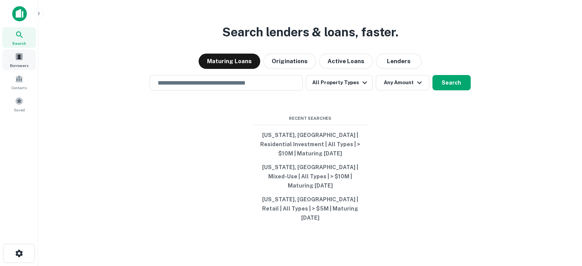
click at [23, 62] on span "Borrowers" at bounding box center [19, 65] width 18 height 6
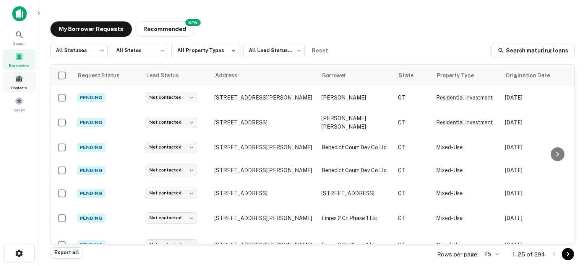
click at [25, 85] on span "Contacts" at bounding box center [18, 88] width 15 height 6
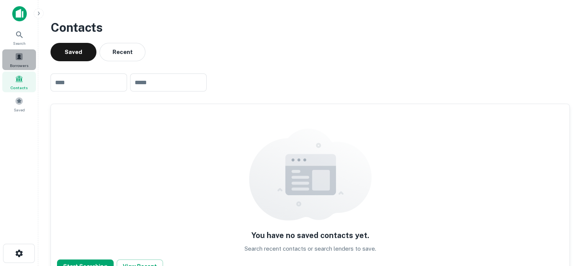
click at [23, 59] on span at bounding box center [19, 56] width 8 height 8
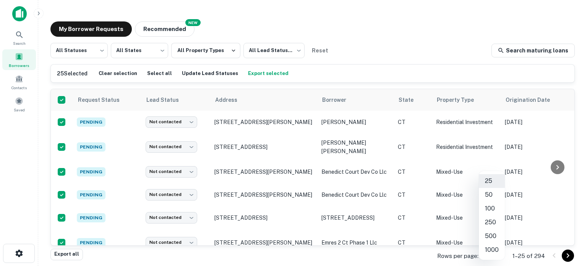
click at [497, 257] on body "Search Borrowers Contacts Saved My Borrower Requests NEW Recommended All Status…" at bounding box center [293, 133] width 587 height 266
click at [494, 252] on li "1000" at bounding box center [492, 250] width 26 height 14
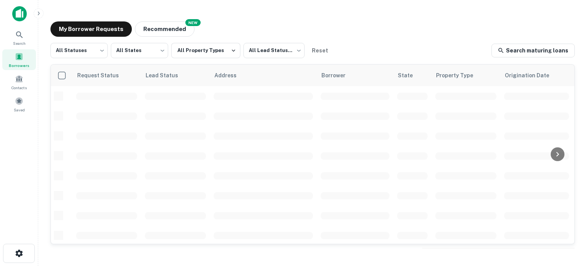
click at [24, 57] on div "Borrowers" at bounding box center [19, 59] width 34 height 21
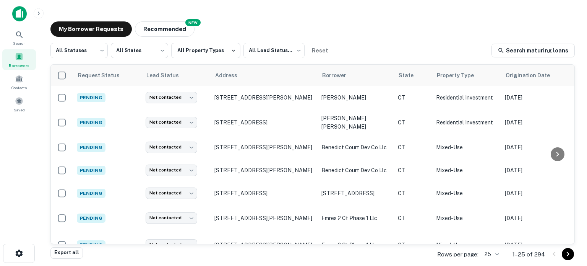
click at [496, 254] on body "Search Borrowers Contacts Saved My Borrower Requests NEW Recommended All Status…" at bounding box center [293, 133] width 587 height 266
click at [491, 232] on li "500" at bounding box center [492, 236] width 26 height 14
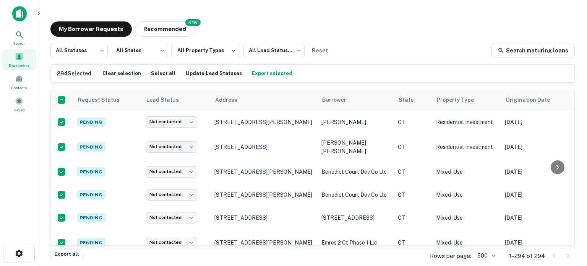
click at [263, 75] on button "Export selected" at bounding box center [272, 73] width 44 height 11
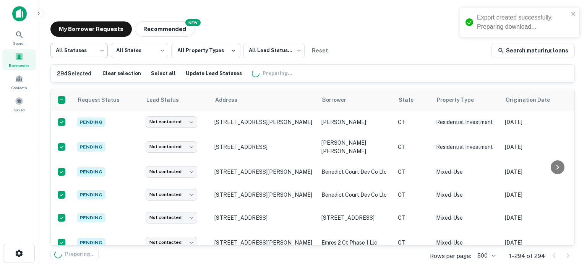
click at [87, 53] on body "Export created successfully. Preparing download... Search Borrowers Contacts Sa…" at bounding box center [293, 133] width 587 height 266
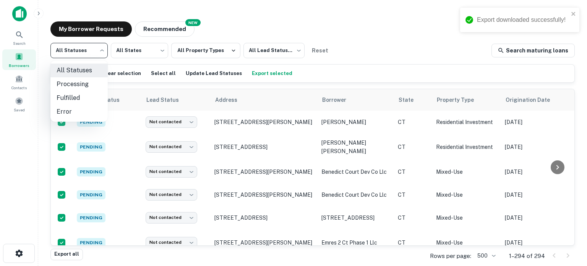
click at [80, 96] on li "Fulfilled" at bounding box center [78, 98] width 57 height 14
type input "*********"
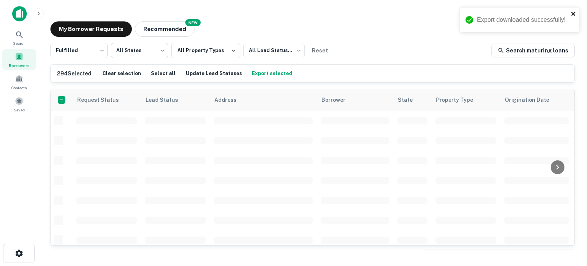
click at [575, 13] on icon "close" at bounding box center [573, 14] width 5 height 6
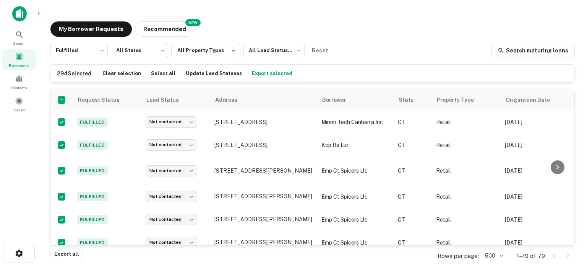
click at [342, 38] on div "My Borrower Requests NEW Recommended Fulfilled ********* ​ All States *** ​ All…" at bounding box center [312, 134] width 537 height 239
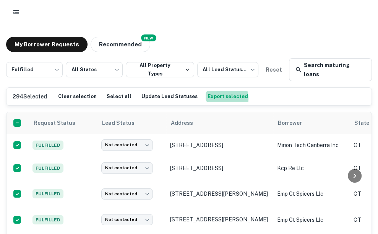
click at [210, 91] on button "Export selected" at bounding box center [228, 96] width 44 height 11
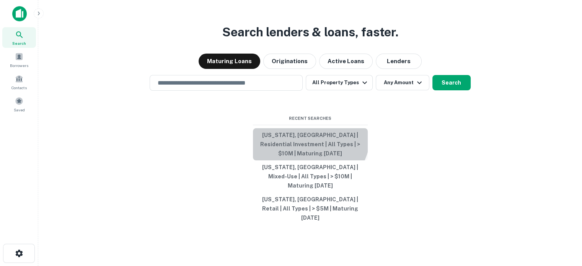
click at [302, 146] on button "Connecticut, USA | Residential Investment | All Types | > $10M | Maturing In 1 …" at bounding box center [310, 144] width 115 height 32
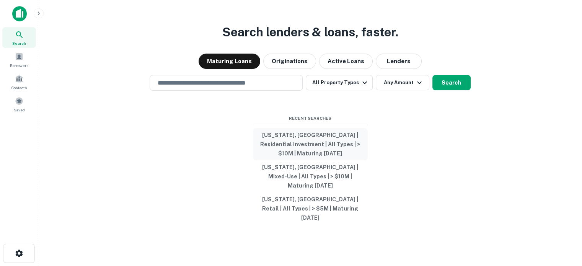
type input "**********"
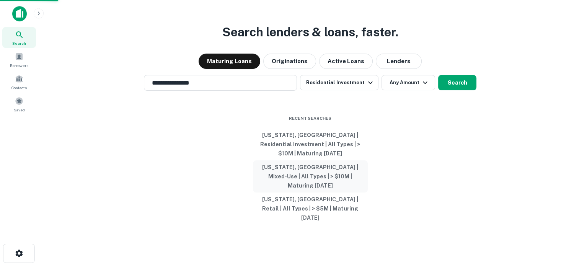
click at [301, 171] on button "[US_STATE], [GEOGRAPHIC_DATA] | Mixed-Use | All Types | > $10M | Maturing [DATE]" at bounding box center [310, 176] width 115 height 32
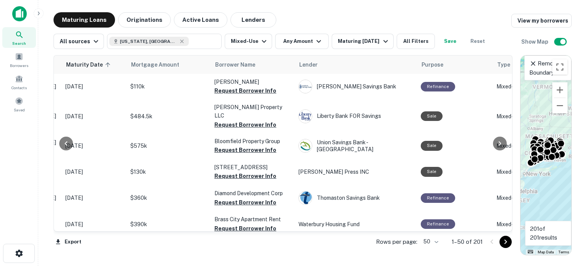
scroll to position [0, 129]
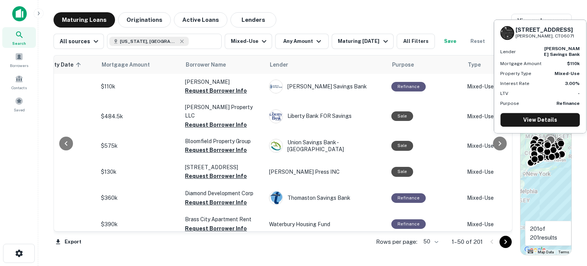
click at [81, 20] on button "Maturing Loans" at bounding box center [85, 19] width 62 height 15
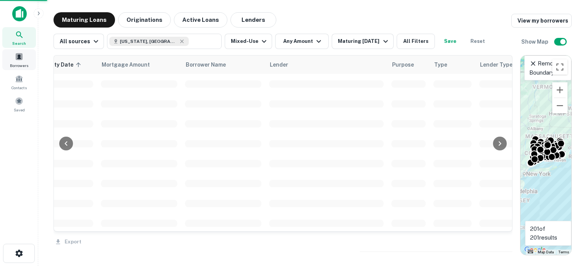
click at [21, 37] on icon at bounding box center [19, 34] width 9 height 9
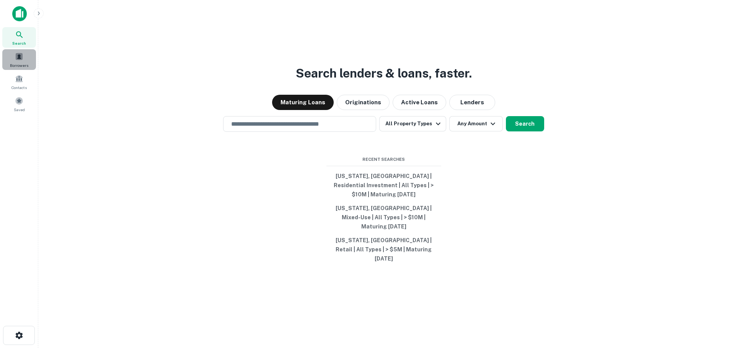
click at [20, 62] on span "Borrowers" at bounding box center [19, 65] width 18 height 6
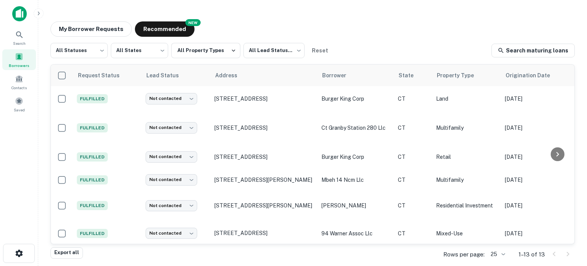
scroll to position [176, 0]
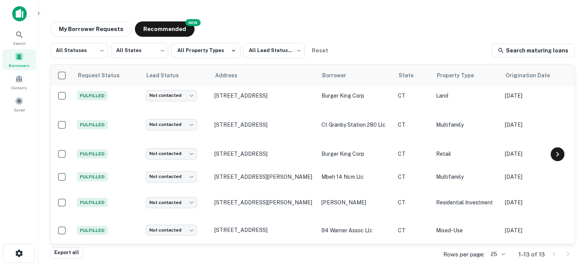
click at [562, 154] on icon at bounding box center [557, 154] width 9 height 9
click at [81, 32] on button "My Borrower Requests" at bounding box center [90, 28] width 81 height 15
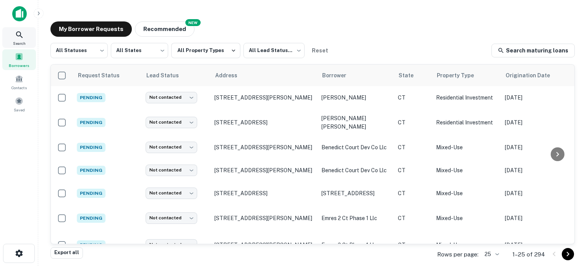
click at [18, 35] on icon at bounding box center [19, 34] width 9 height 9
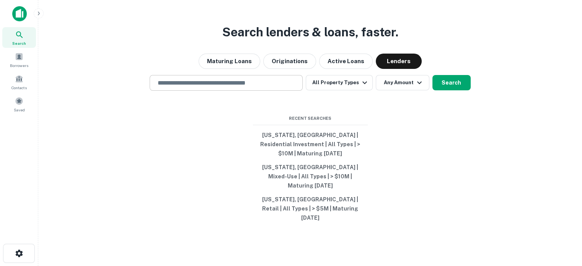
click at [257, 91] on div "​" at bounding box center [226, 83] width 153 height 16
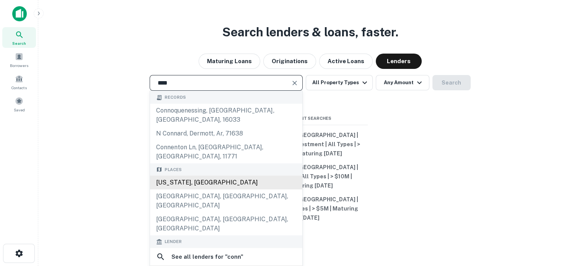
click at [211, 177] on div "[US_STATE], [GEOGRAPHIC_DATA]" at bounding box center [226, 183] width 152 height 14
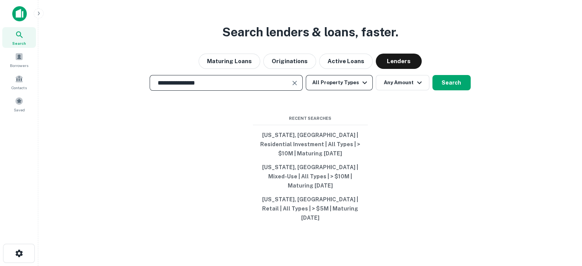
type input "**********"
click at [361, 87] on icon "button" at bounding box center [364, 82] width 9 height 9
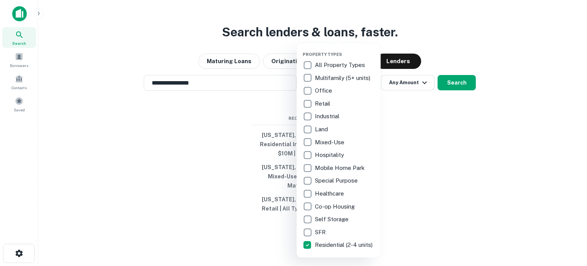
click at [429, 142] on div at bounding box center [293, 133] width 587 height 266
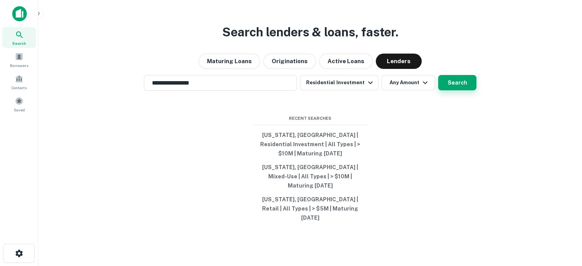
click at [458, 90] on button "Search" at bounding box center [457, 82] width 38 height 15
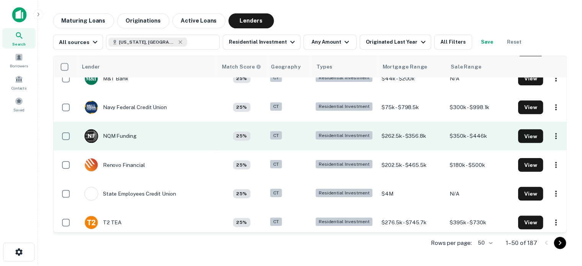
scroll to position [1147, 0]
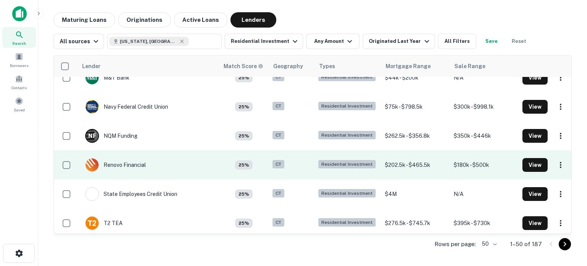
click at [394, 168] on td "$202.5k - $465.5k" at bounding box center [415, 164] width 69 height 29
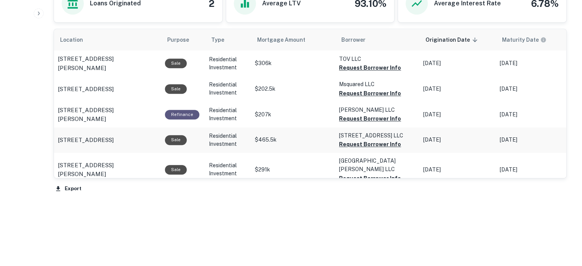
scroll to position [453, 0]
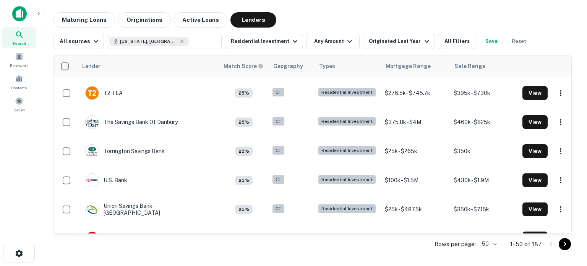
scroll to position [1297, 0]
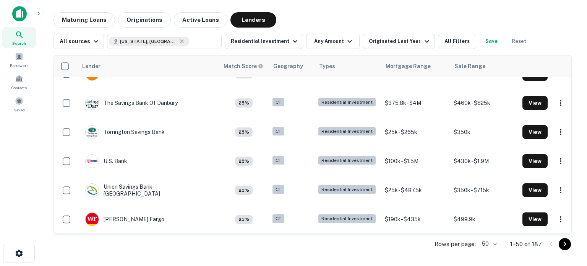
click at [566, 244] on icon "Go to next page" at bounding box center [565, 243] width 9 height 9
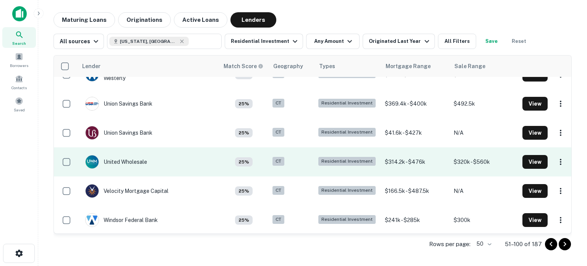
scroll to position [1297, 0]
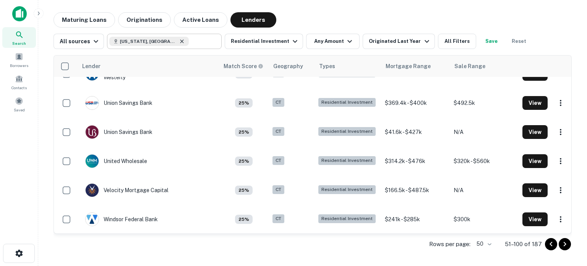
click at [181, 42] on icon at bounding box center [182, 40] width 3 height 3
type input "**********"
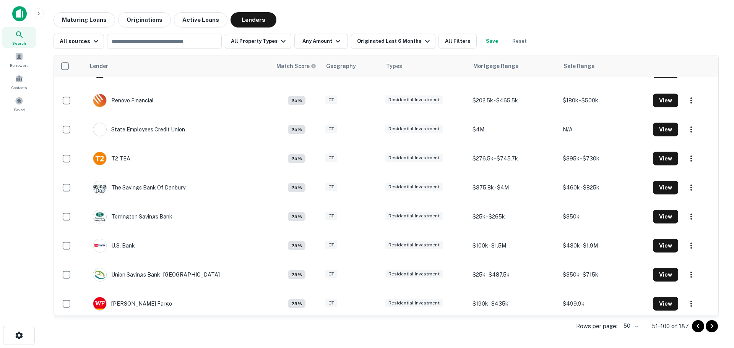
scroll to position [1214, 0]
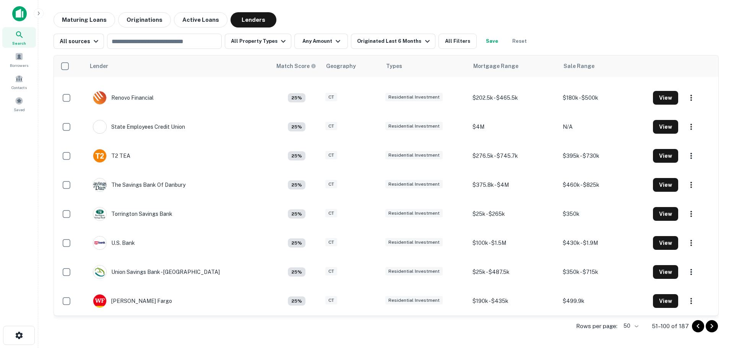
click at [17, 215] on div "Search Borrowers Contacts Saved" at bounding box center [19, 162] width 38 height 325
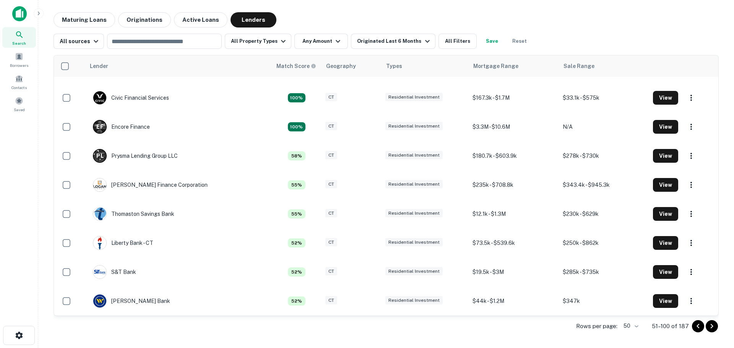
scroll to position [0, 0]
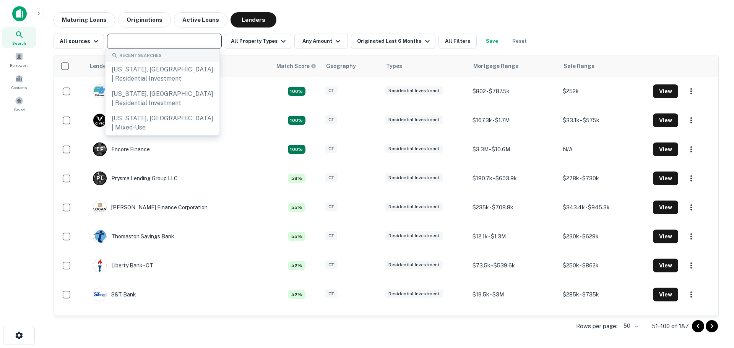
click at [176, 39] on input "text" at bounding box center [163, 41] width 109 height 11
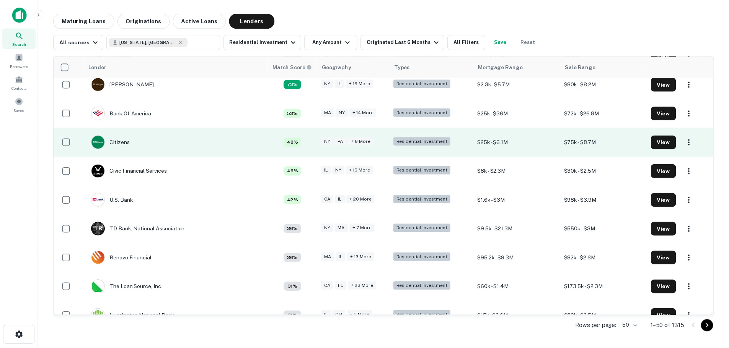
scroll to position [38, 0]
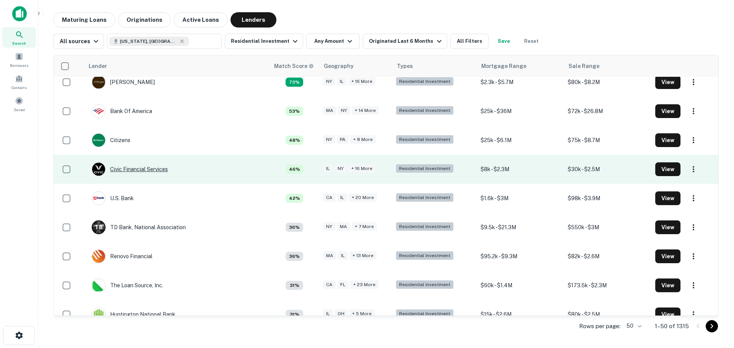
click at [151, 171] on div "Civic Financial Services" at bounding box center [130, 170] width 76 height 14
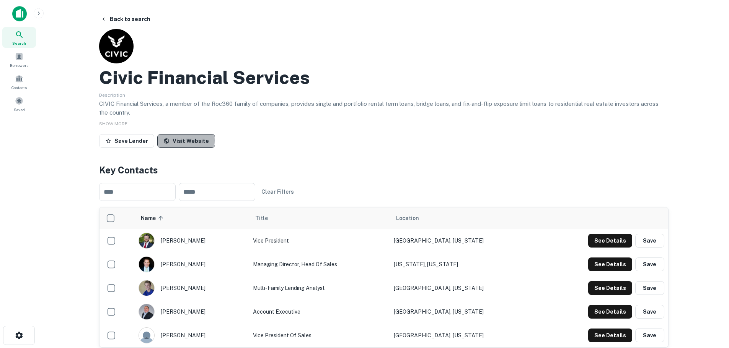
click at [183, 141] on link "Visit Website" at bounding box center [186, 141] width 58 height 14
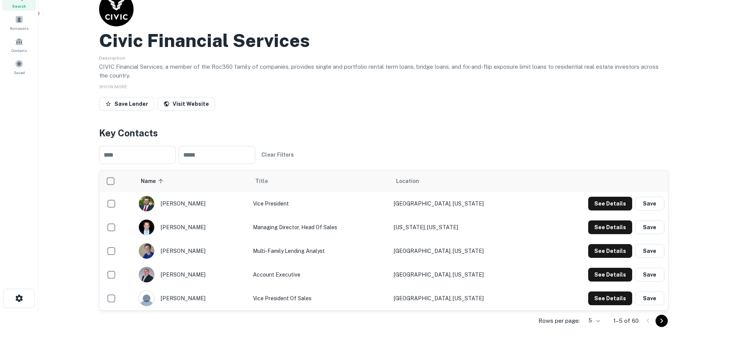
scroll to position [38, 0]
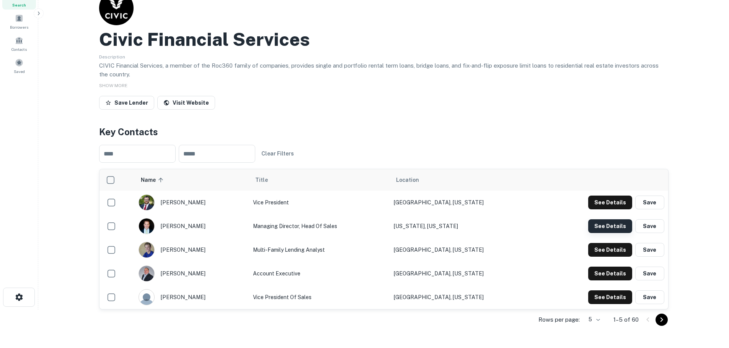
click at [581, 210] on button "See Details" at bounding box center [610, 203] width 44 height 14
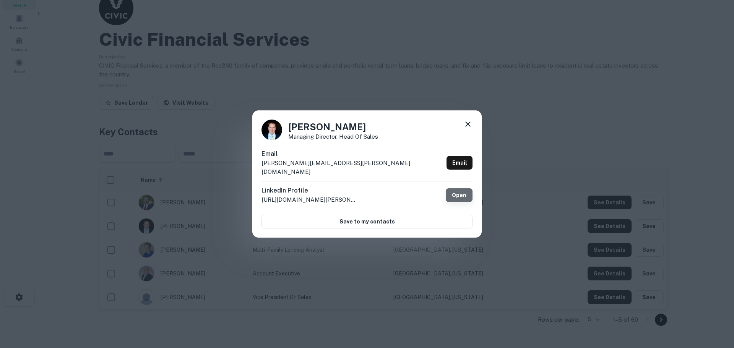
click at [463, 190] on link "Open" at bounding box center [459, 196] width 27 height 14
click at [466, 127] on icon at bounding box center [467, 124] width 5 height 5
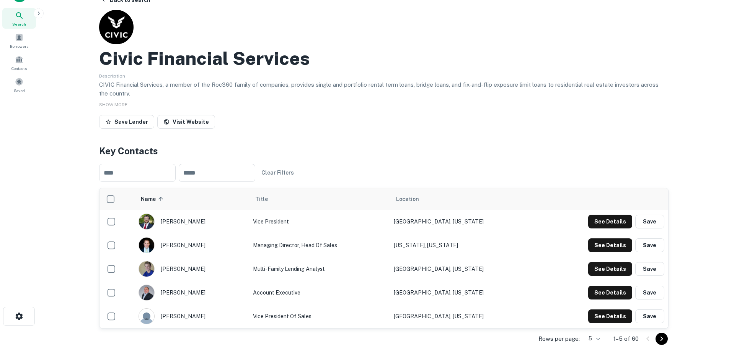
scroll to position [0, 0]
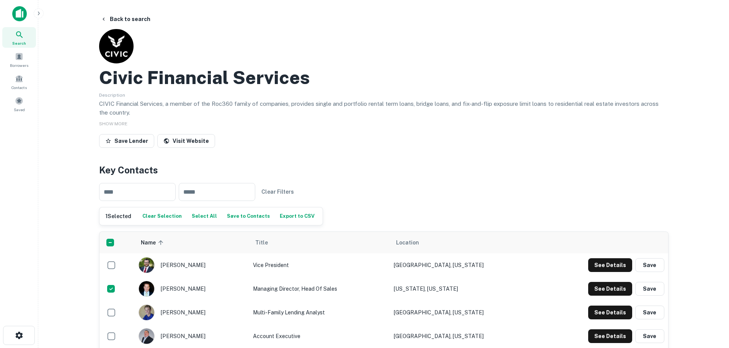
click at [63, 265] on main "Back to search Civic Financial Services Description CIVIC Financial Services, a…" at bounding box center [383, 174] width 690 height 348
click at [581, 265] on button "See Details" at bounding box center [610, 266] width 44 height 14
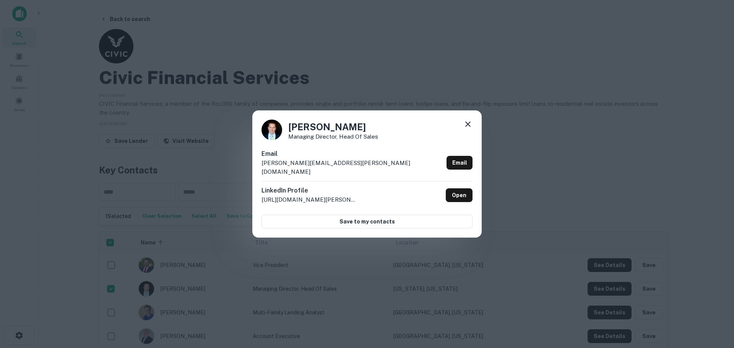
click at [470, 127] on icon at bounding box center [468, 124] width 9 height 9
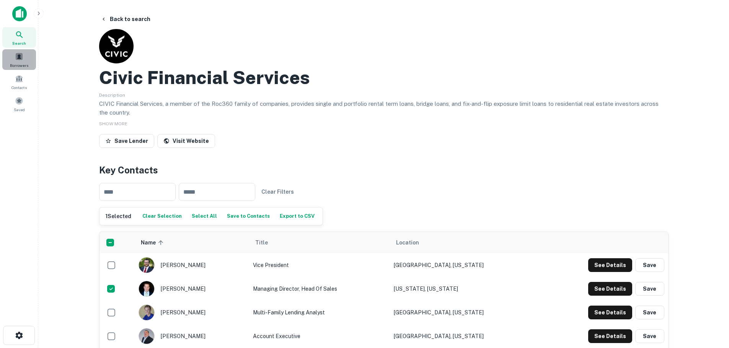
click at [17, 57] on span at bounding box center [19, 56] width 8 height 8
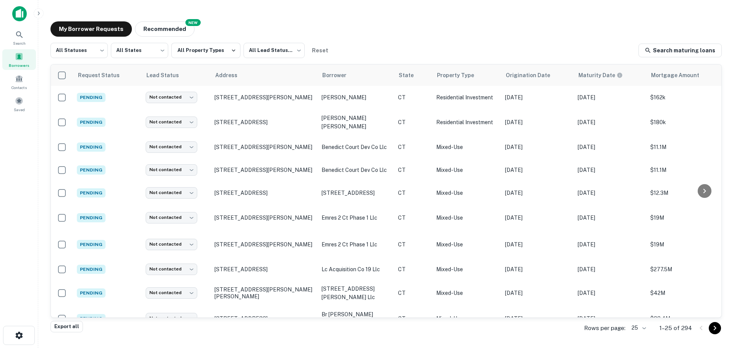
click at [20, 13] on img at bounding box center [19, 13] width 15 height 15
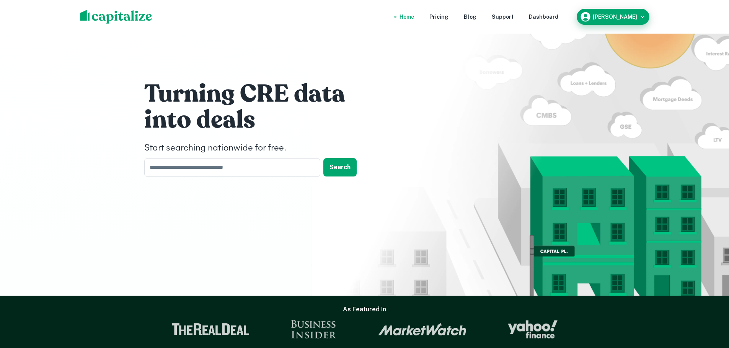
click at [591, 18] on icon "button" at bounding box center [584, 16] width 11 height 11
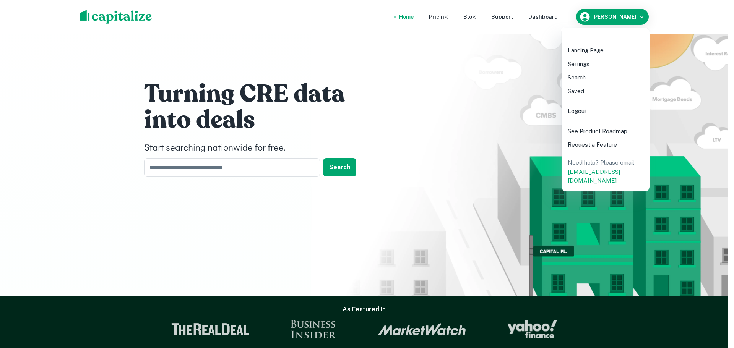
click at [584, 77] on li "Search" at bounding box center [606, 78] width 82 height 14
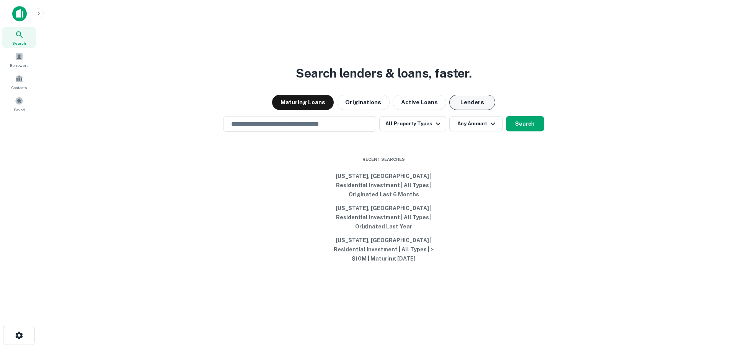
click at [473, 110] on button "Lenders" at bounding box center [472, 102] width 46 height 15
click at [585, 165] on div "Search lenders & loans, faster. Maturing Loans Originations Active Loans Lender…" at bounding box center [383, 192] width 678 height 348
click at [356, 129] on input "text" at bounding box center [299, 124] width 146 height 9
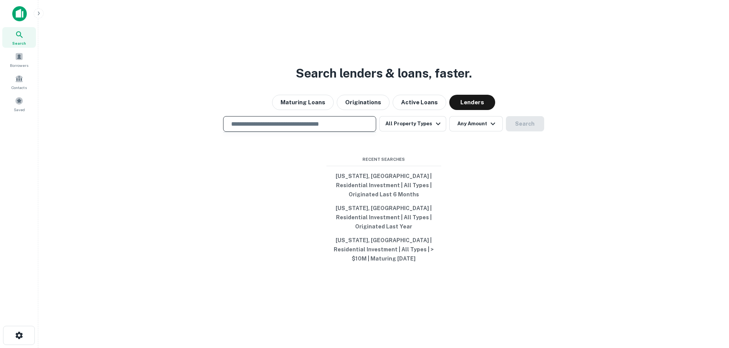
click at [168, 132] on div "​ All Property Types Any Amount Search" at bounding box center [383, 124] width 678 height 16
click at [312, 110] on button "Maturing Loans" at bounding box center [303, 102] width 62 height 15
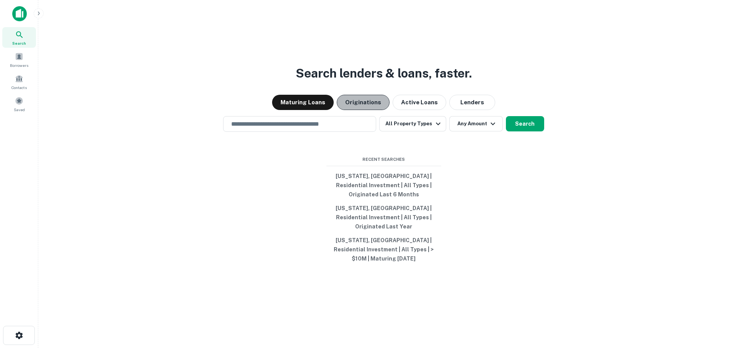
click at [363, 110] on button "Originations" at bounding box center [363, 102] width 53 height 15
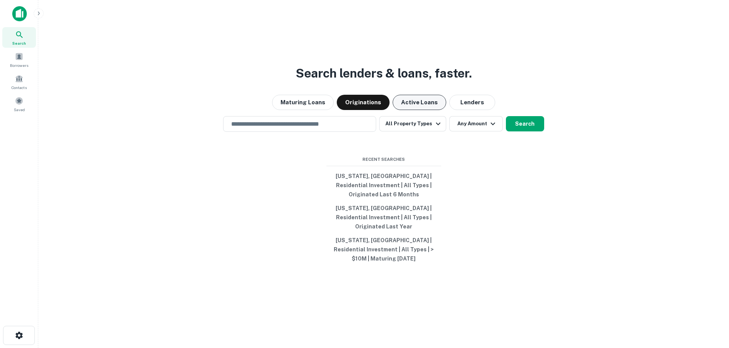
click at [408, 110] on button "Active Loans" at bounding box center [419, 102] width 54 height 15
click at [522, 132] on button "Search" at bounding box center [525, 123] width 38 height 15
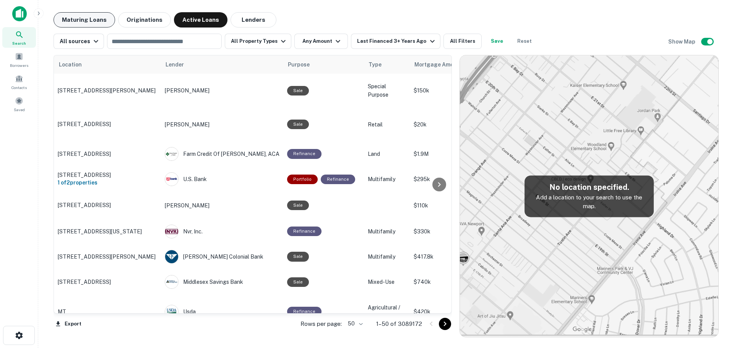
click at [88, 25] on button "Maturing Loans" at bounding box center [85, 19] width 62 height 15
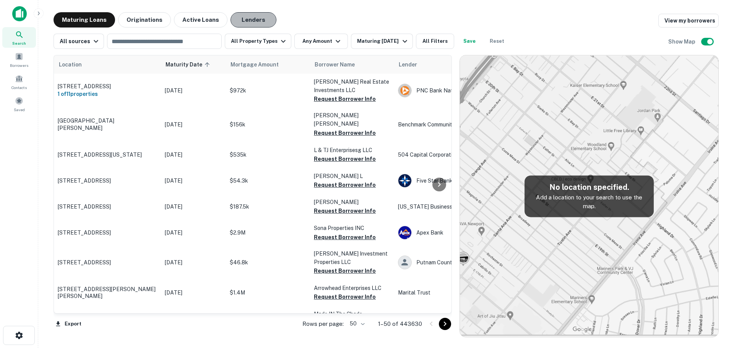
click at [257, 23] on button "Lenders" at bounding box center [254, 19] width 46 height 15
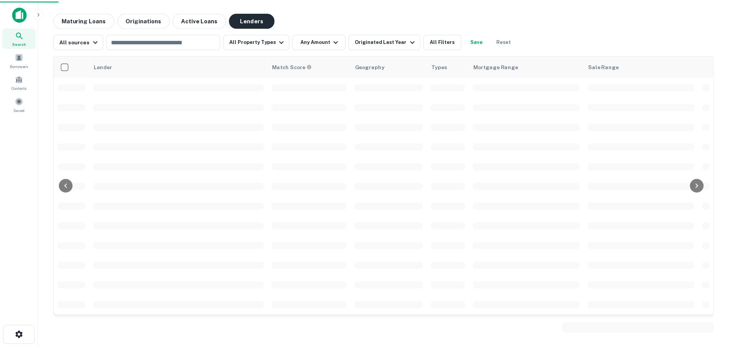
scroll to position [38, 0]
click at [142, 67] on div "Lender" at bounding box center [179, 66] width 171 height 9
click at [143, 41] on input "text" at bounding box center [163, 41] width 109 height 11
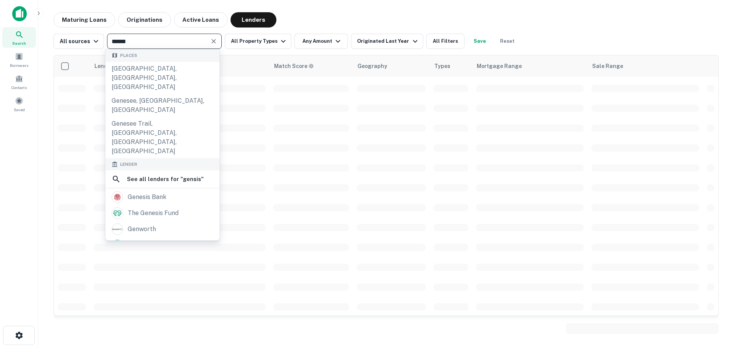
type input "******"
click at [158, 256] on div "genesis capital llc" at bounding box center [155, 261] width 55 height 11
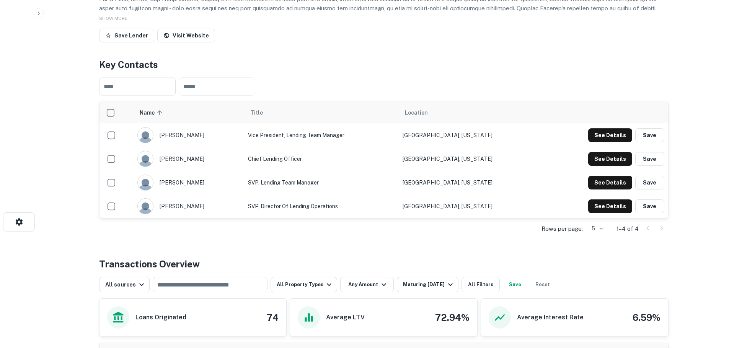
scroll to position [115, 0]
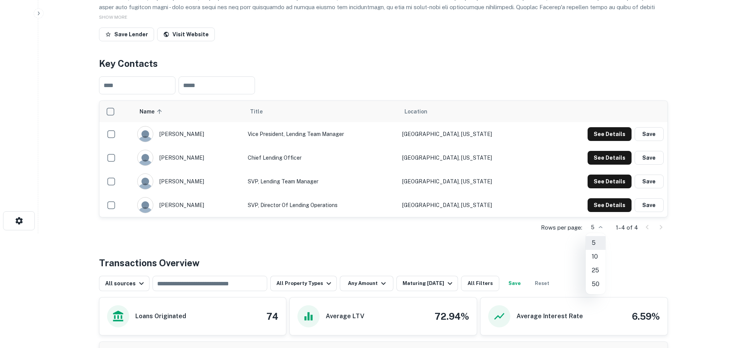
click at [602, 229] on body "Search Borrowers Contacts Saved Back to search Genesis Capital LLC Description …" at bounding box center [367, 59] width 734 height 348
click at [605, 287] on li "50" at bounding box center [596, 285] width 20 height 14
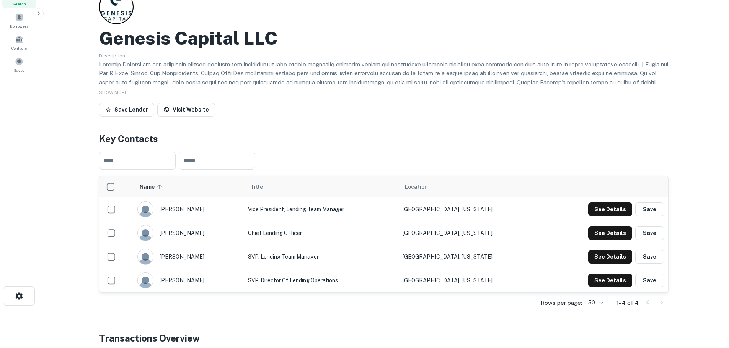
scroll to position [38, 0]
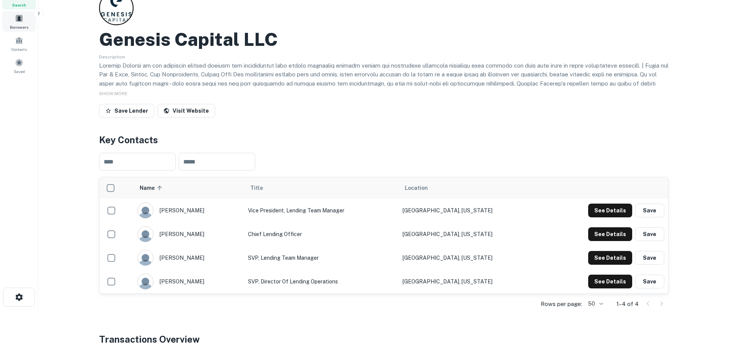
click at [20, 20] on span at bounding box center [19, 18] width 8 height 8
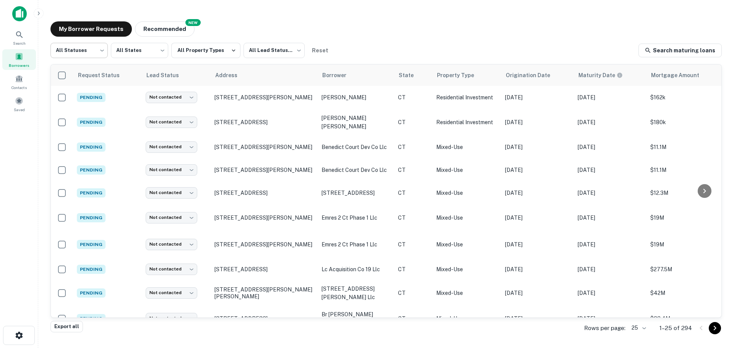
click at [98, 55] on body "Search Borrowers Contacts Saved My Borrower Requests NEW Recommended All Status…" at bounding box center [367, 174] width 734 height 348
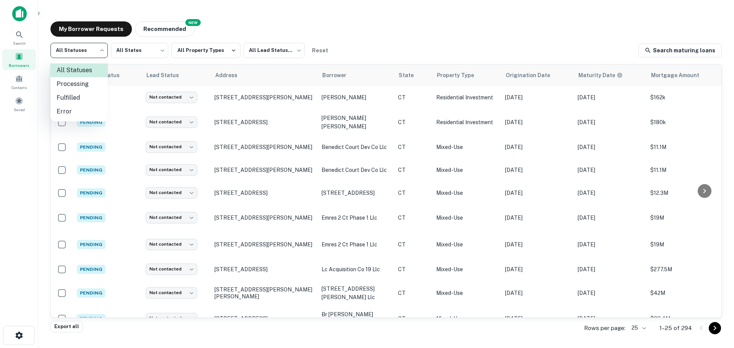
click at [82, 96] on li "Fulfilled" at bounding box center [78, 98] width 57 height 14
type input "*********"
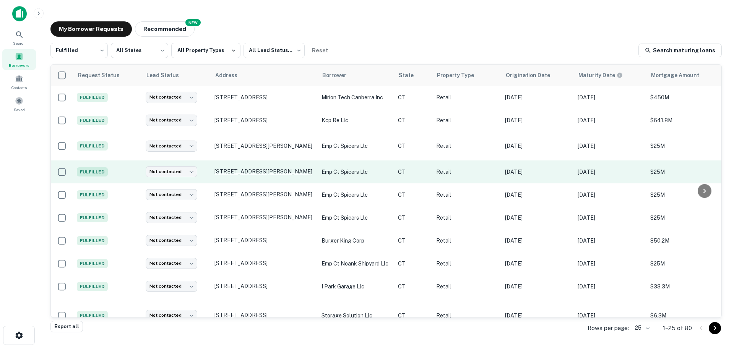
click at [246, 168] on p "[STREET_ADDRESS][PERSON_NAME]" at bounding box center [264, 171] width 99 height 7
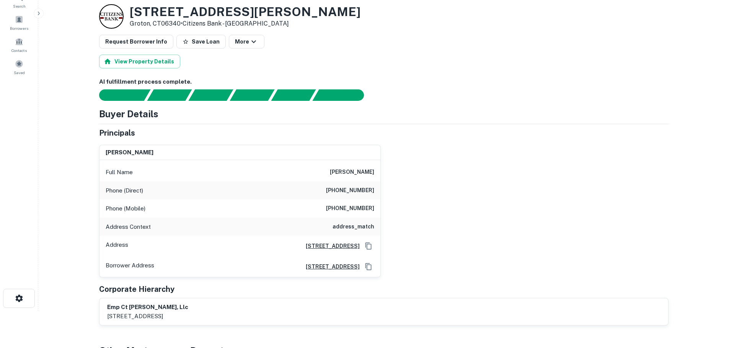
scroll to position [38, 0]
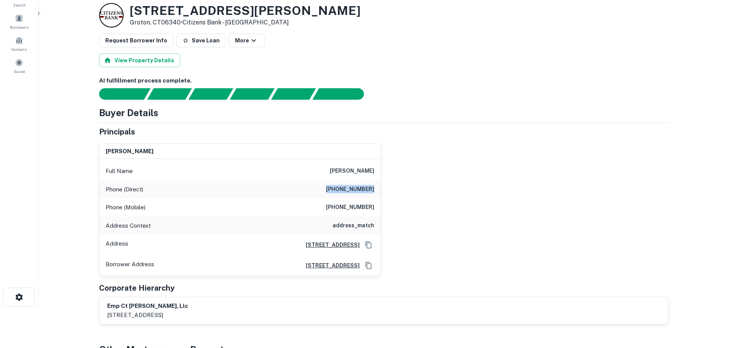
drag, startPoint x: 338, startPoint y: 189, endPoint x: 379, endPoint y: 190, distance: 41.0
click at [379, 190] on div "Phone (Direct) [PHONE_NUMBER]" at bounding box center [239, 190] width 281 height 18
drag, startPoint x: 336, startPoint y: 203, endPoint x: 379, endPoint y: 205, distance: 42.9
click at [379, 205] on div "Phone (Mobile) [PHONE_NUMBER]" at bounding box center [239, 208] width 281 height 18
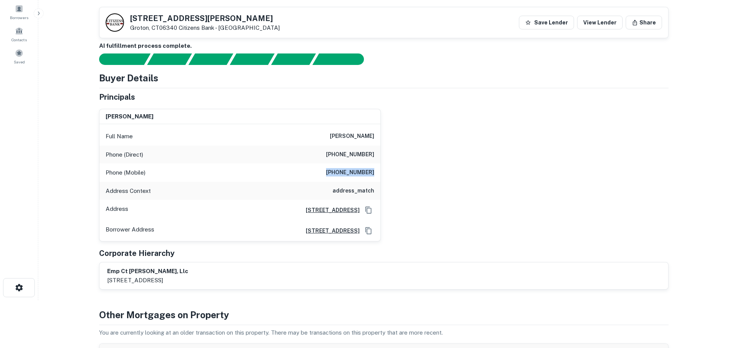
scroll to position [0, 0]
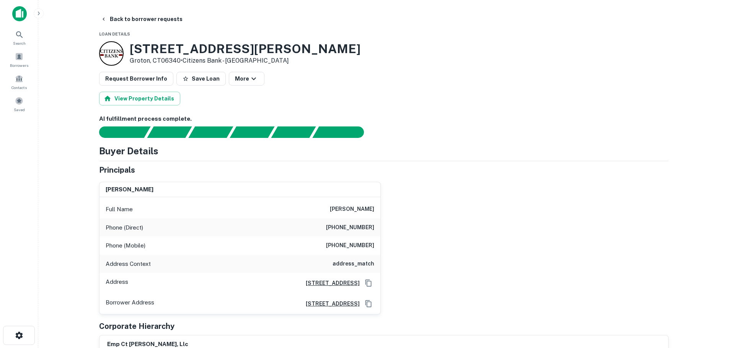
click at [60, 220] on main "Back to borrower requests Loan Details [STREET_ADDRESS][PERSON_NAME] • Citizens…" at bounding box center [383, 174] width 690 height 348
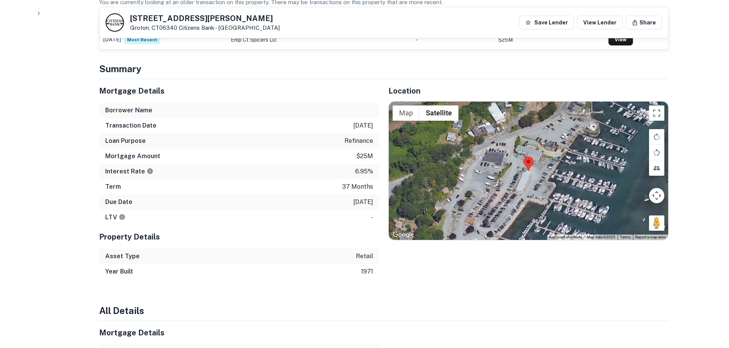
scroll to position [382, 0]
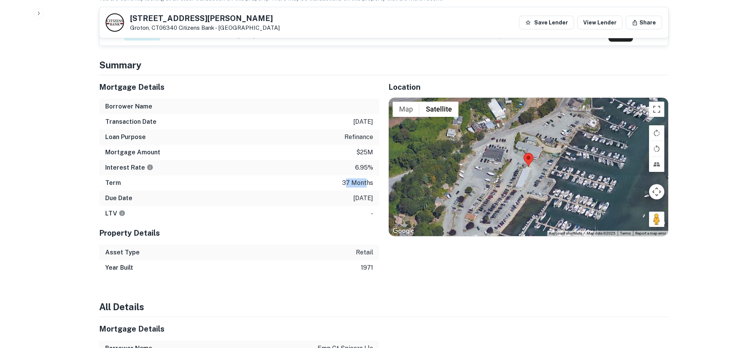
drag, startPoint x: 345, startPoint y: 182, endPoint x: 365, endPoint y: 182, distance: 20.7
click at [365, 182] on p "37 months" at bounding box center [357, 183] width 31 height 9
click at [367, 169] on p "6.95%" at bounding box center [364, 167] width 18 height 9
drag, startPoint x: 362, startPoint y: 252, endPoint x: 376, endPoint y: 252, distance: 14.2
click at [376, 252] on div "Asset Type retail" at bounding box center [239, 252] width 280 height 15
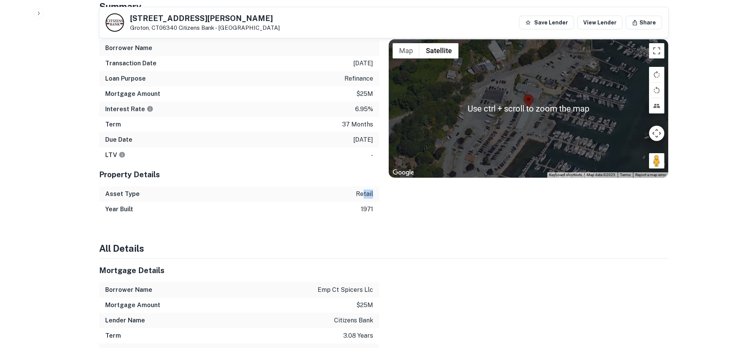
scroll to position [459, 0]
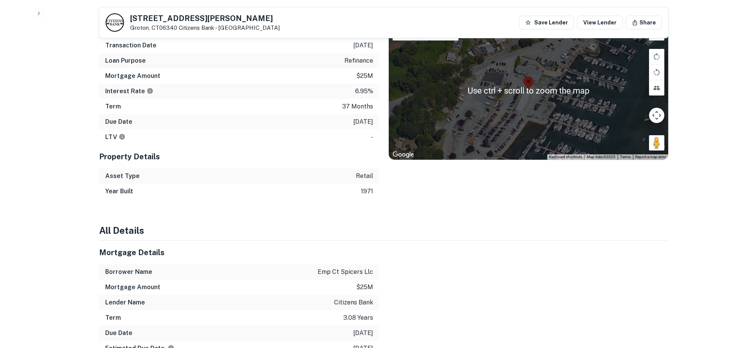
click at [534, 209] on div "Summary Mortgage Details Borrower Name Transaction Date [DATE] Loan Purpose ref…" at bounding box center [383, 195] width 569 height 427
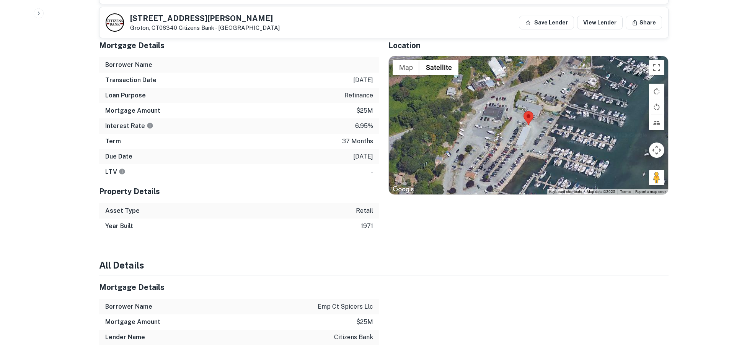
scroll to position [404, 0]
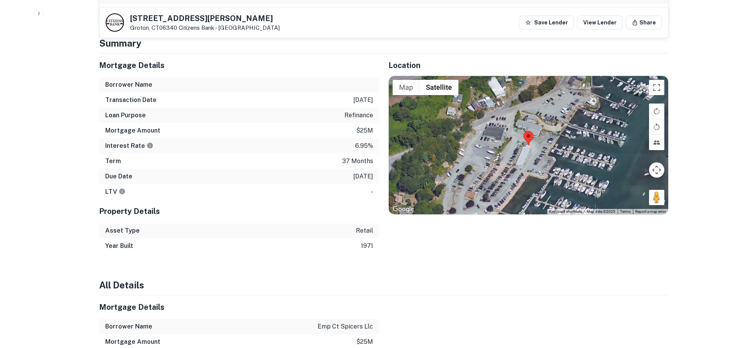
click at [541, 150] on div at bounding box center [528, 145] width 279 height 138
click at [541, 151] on div at bounding box center [528, 145] width 279 height 138
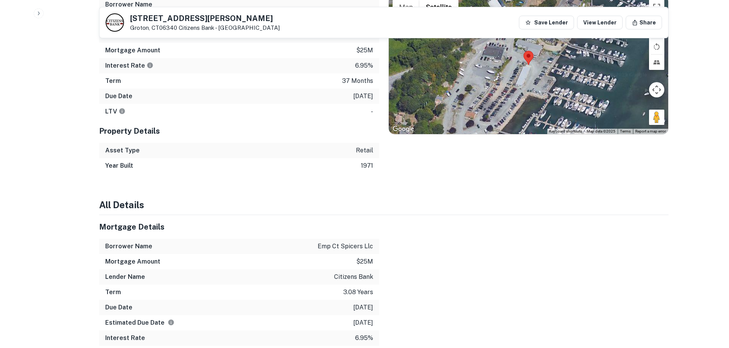
scroll to position [519, 0]
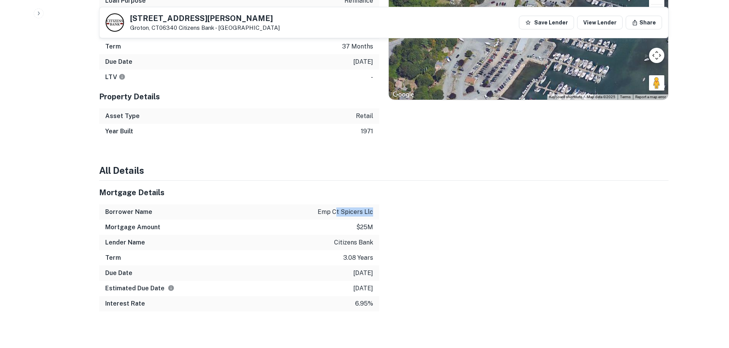
drag, startPoint x: 373, startPoint y: 212, endPoint x: 383, endPoint y: 192, distance: 21.9
click at [337, 213] on div "Borrower Name emp ct spicers llc" at bounding box center [239, 212] width 280 height 15
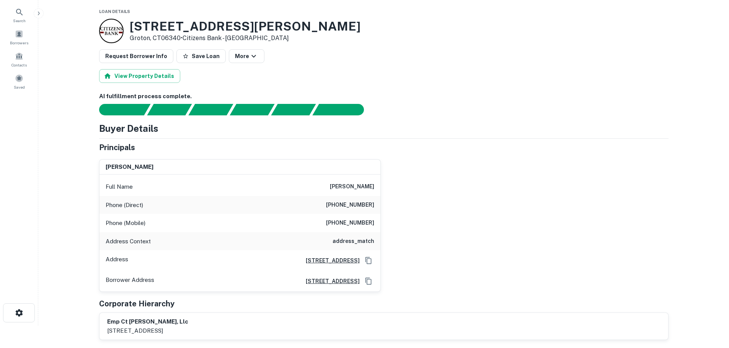
scroll to position [22, 0]
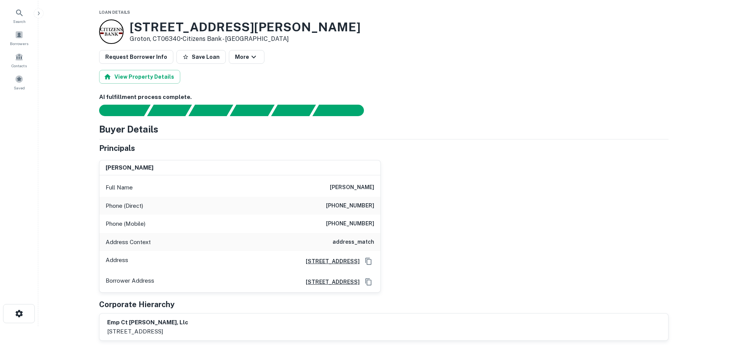
drag, startPoint x: 179, startPoint y: 37, endPoint x: 130, endPoint y: 28, distance: 49.7
click at [130, 28] on div "[STREET_ADDRESS][PERSON_NAME] • Citizens Bank - WI" at bounding box center [245, 32] width 231 height 24
copy div "[STREET_ADDRESS][PERSON_NAME]"
click at [44, 191] on main "Back to borrower requests Loan Details [STREET_ADDRESS][PERSON_NAME] • Citizens…" at bounding box center [383, 152] width 690 height 348
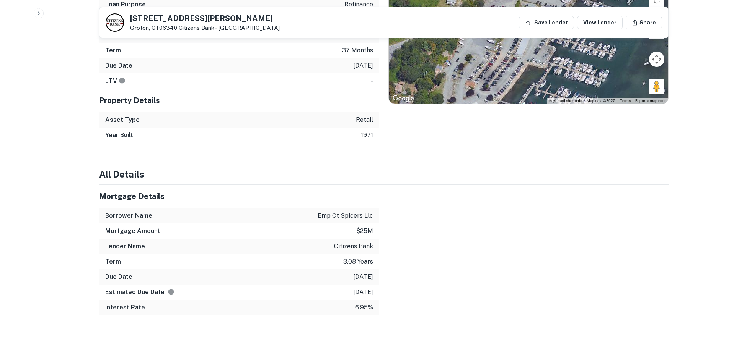
scroll to position [519, 0]
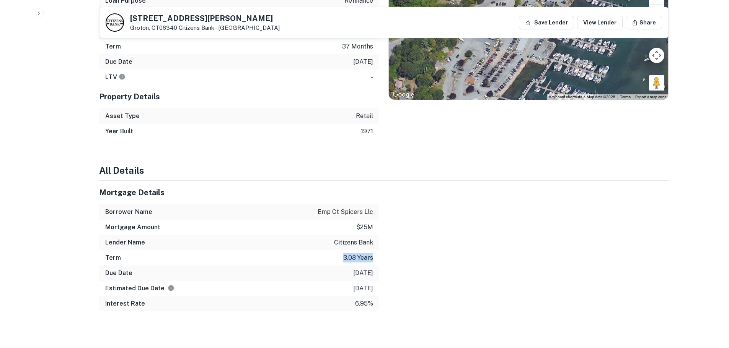
click at [317, 265] on div "Term 3.08 years" at bounding box center [239, 258] width 280 height 15
drag, startPoint x: 353, startPoint y: 276, endPoint x: 395, endPoint y: 281, distance: 42.8
click at [395, 281] on div "Mortgage Details Borrower Name emp ct spicers llc Mortgage Amount $25m Lender N…" at bounding box center [379, 246] width 578 height 131
click at [378, 287] on div "Estimated Due Date [DATE]" at bounding box center [239, 288] width 280 height 15
drag, startPoint x: 379, startPoint y: 288, endPoint x: 340, endPoint y: 275, distance: 41.5
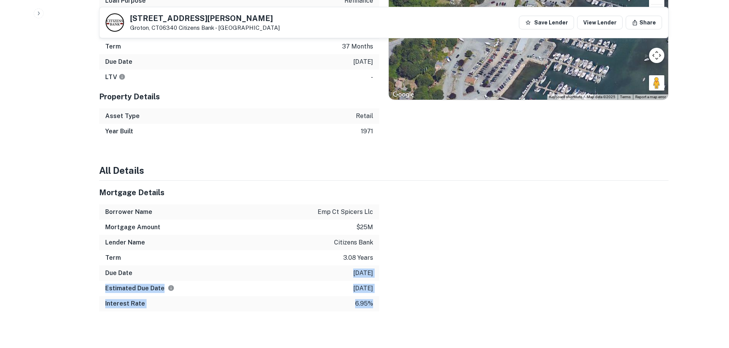
click at [340, 275] on div "Mortgage Details Borrower Name emp ct spicers llc Mortgage Amount $25m Lender N…" at bounding box center [379, 246] width 578 height 131
click at [407, 290] on div at bounding box center [523, 246] width 289 height 131
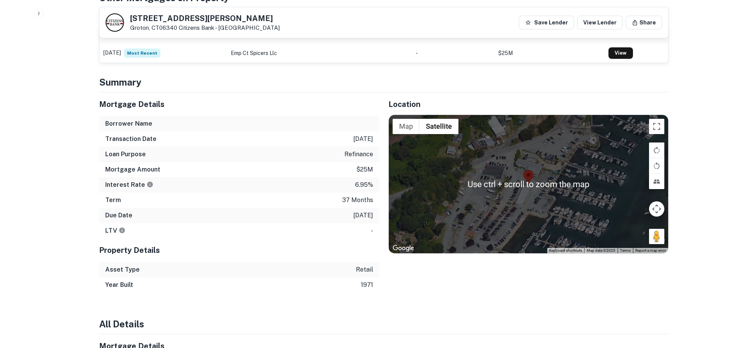
scroll to position [366, 0]
